Goal: Find specific page/section: Find specific page/section

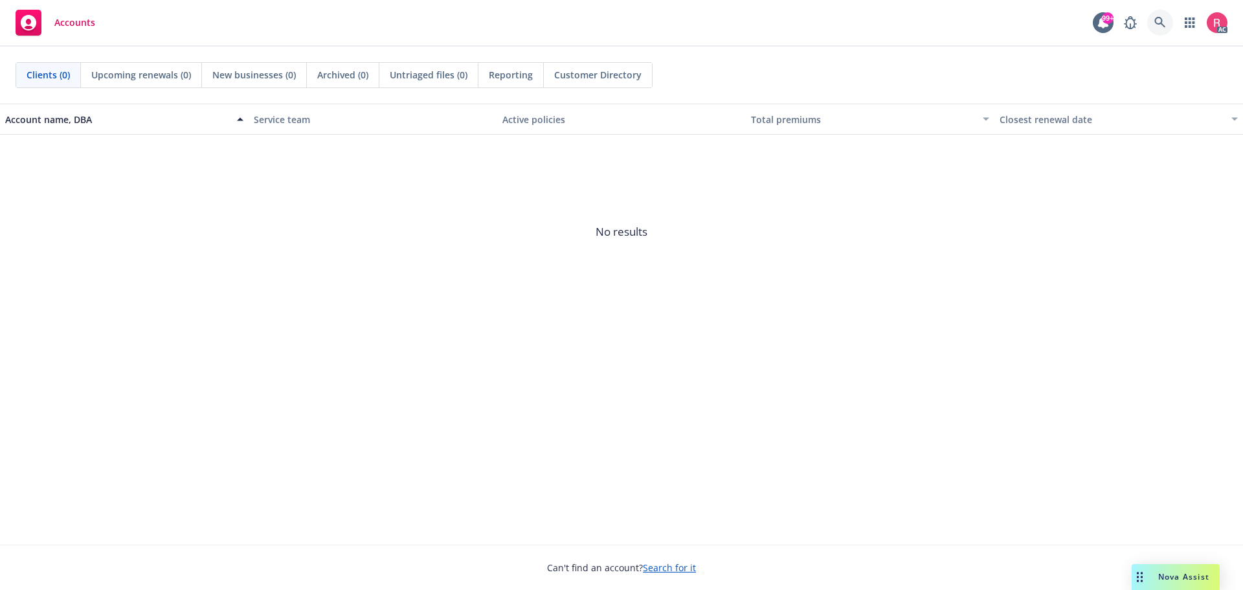
click at [1153, 21] on link at bounding box center [1160, 23] width 26 height 26
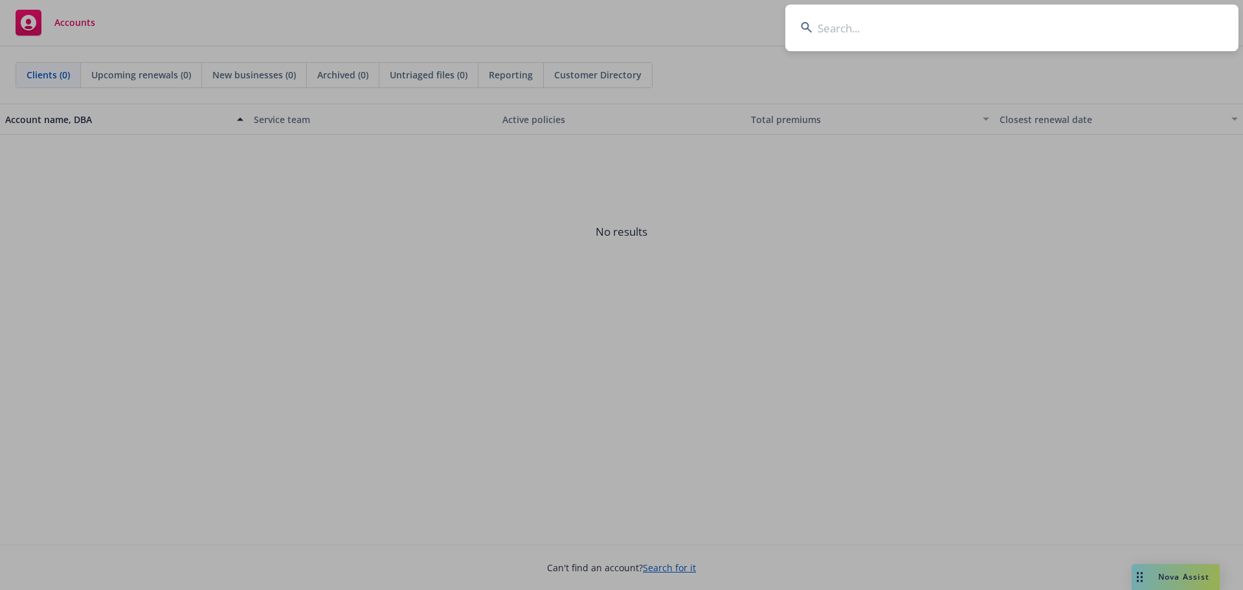
click at [843, 26] on input at bounding box center [1011, 28] width 453 height 47
type input "b"
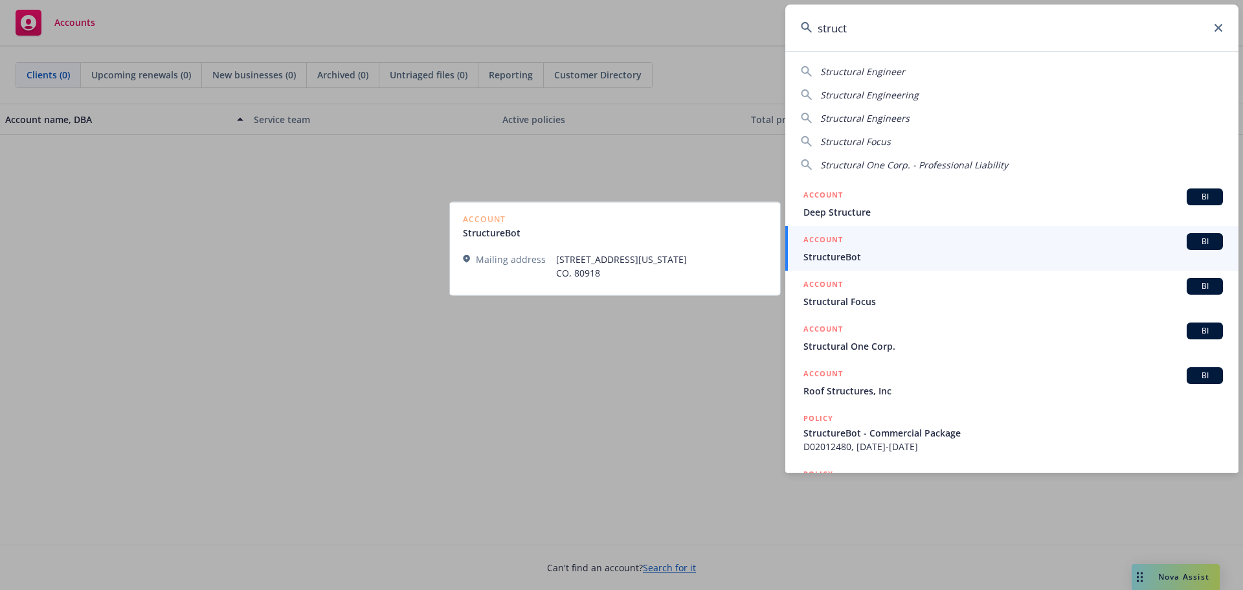
type input "struct"
click at [1201, 238] on span "BI" at bounding box center [1205, 242] width 26 height 12
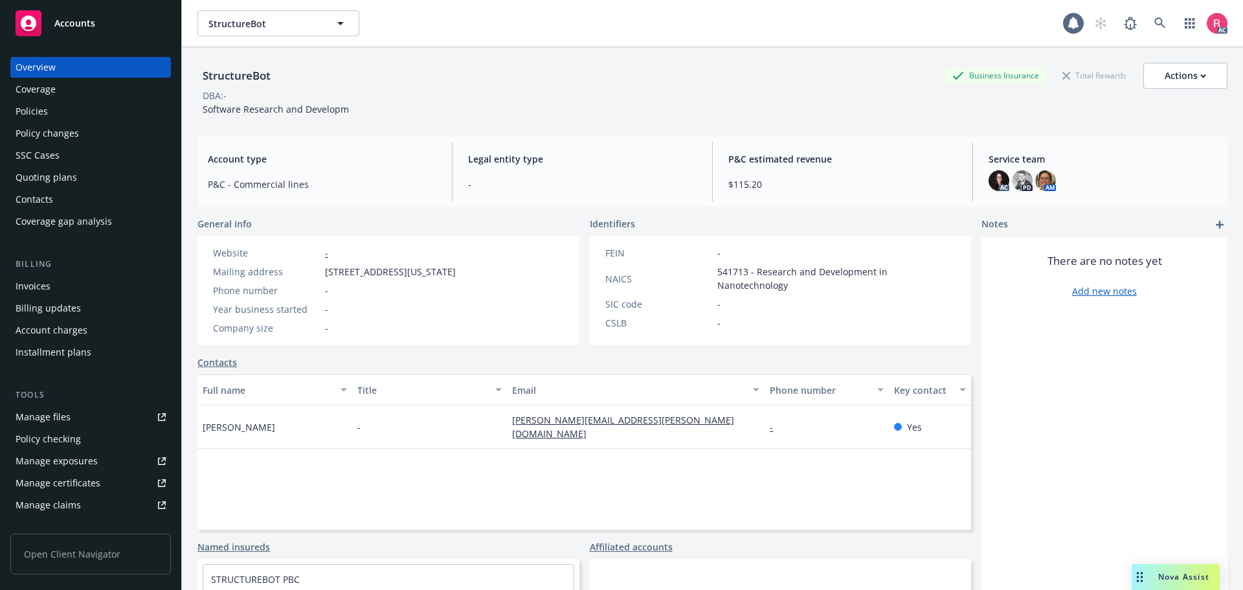
click at [27, 287] on div "Invoices" at bounding box center [33, 286] width 35 height 21
